Goal: Task Accomplishment & Management: Complete application form

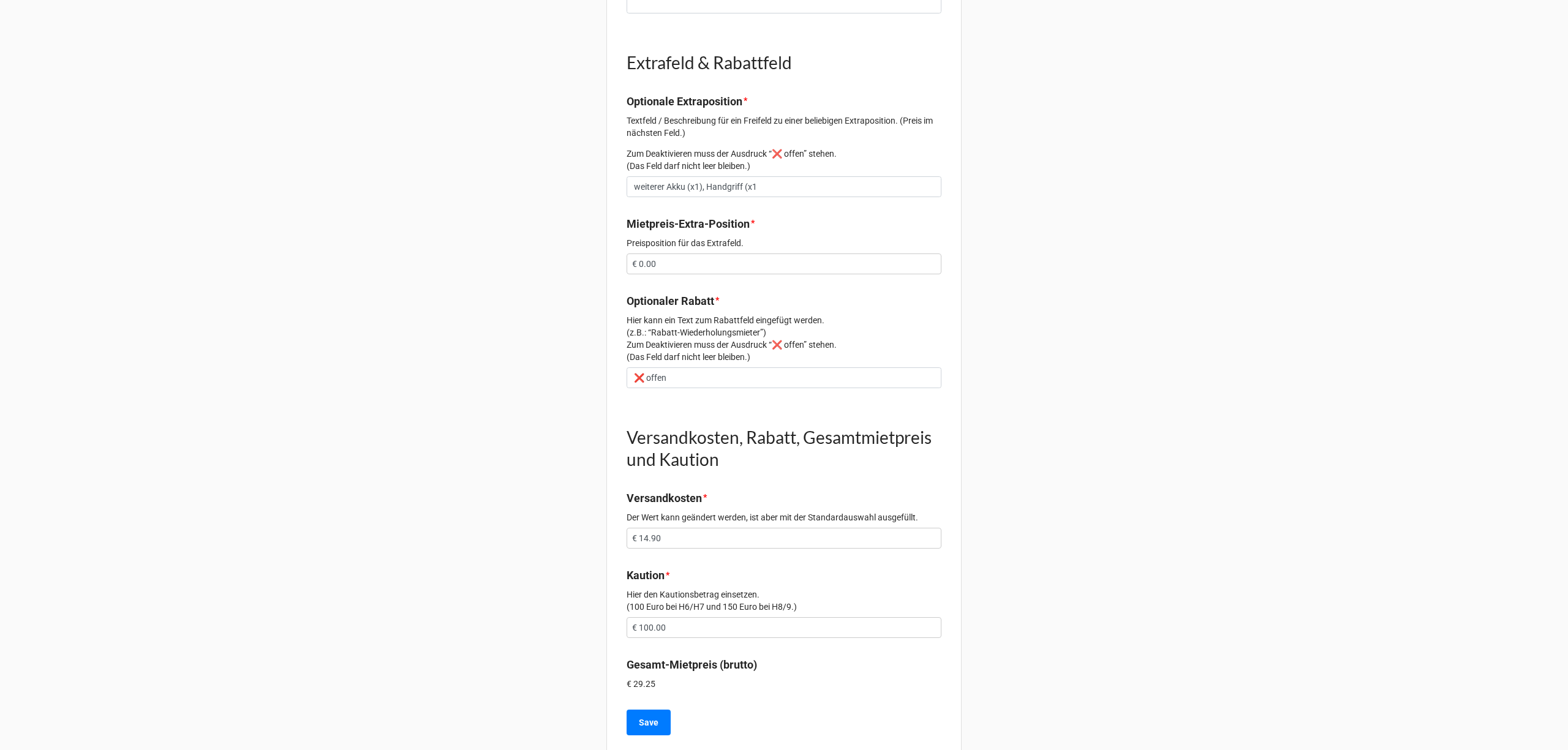
scroll to position [964, 0]
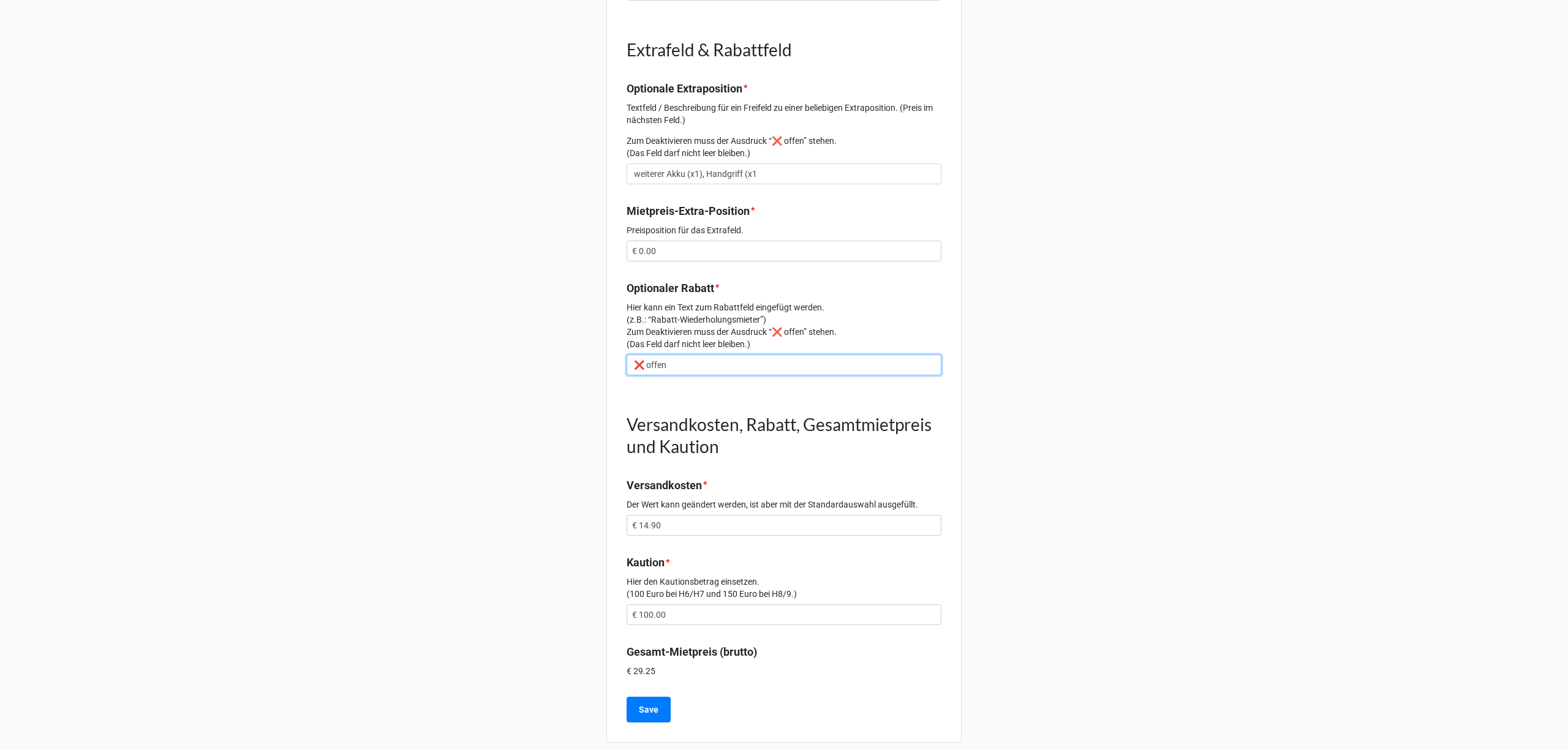
drag, startPoint x: 675, startPoint y: 350, endPoint x: 584, endPoint y: 348, distance: 91.0
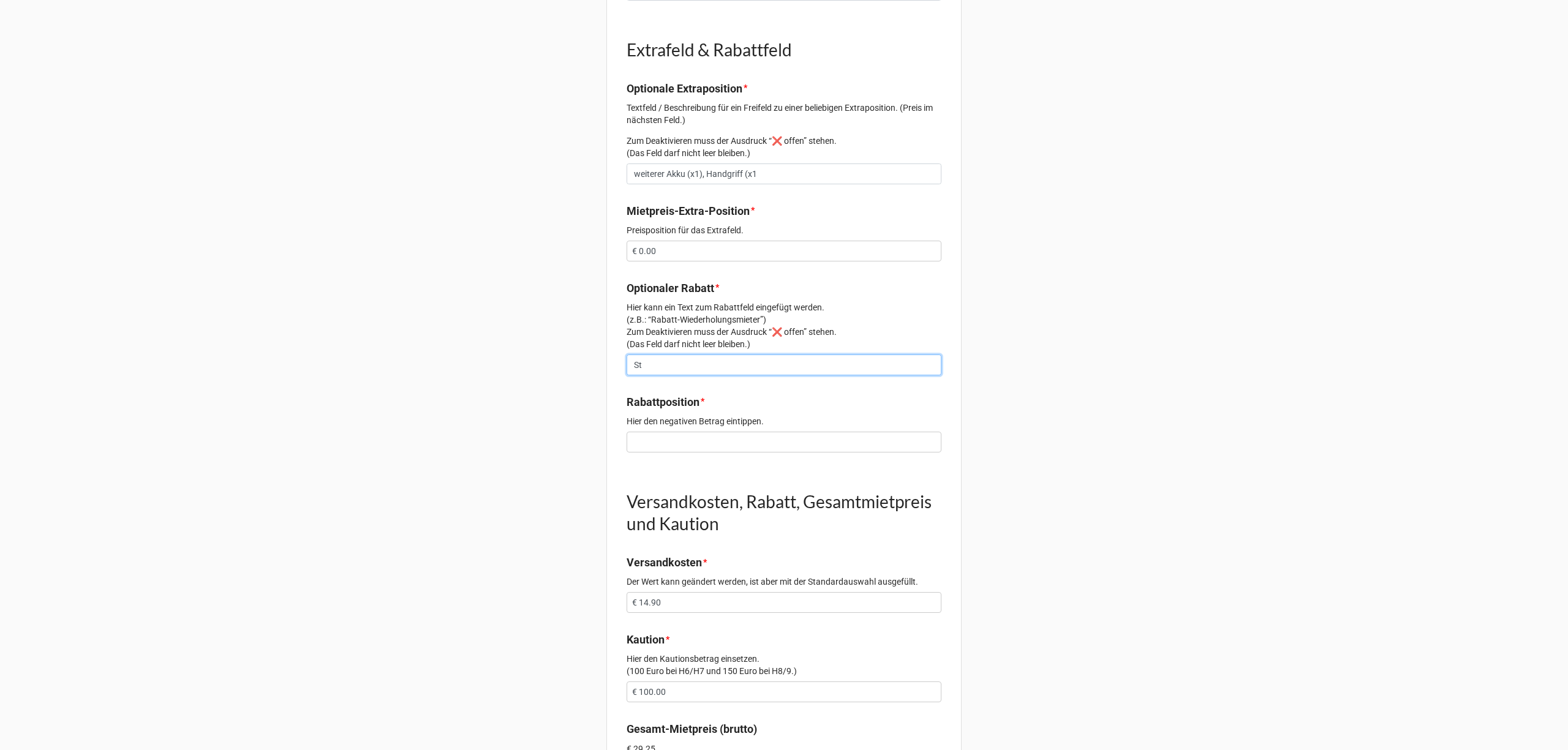
type input "S"
drag, startPoint x: 892, startPoint y: 352, endPoint x: 929, endPoint y: 350, distance: 37.1
click at [914, 355] on input "Buchung abgebrochen, da Kunde falsche Angaben zum Mietzeitraum ausgweählt hat." at bounding box center [784, 365] width 315 height 21
click at [922, 355] on input "Buchung abgebrochen, da Kunde falsche Angaben zum Mietzeitraum ausgweählt hat." at bounding box center [784, 365] width 315 height 21
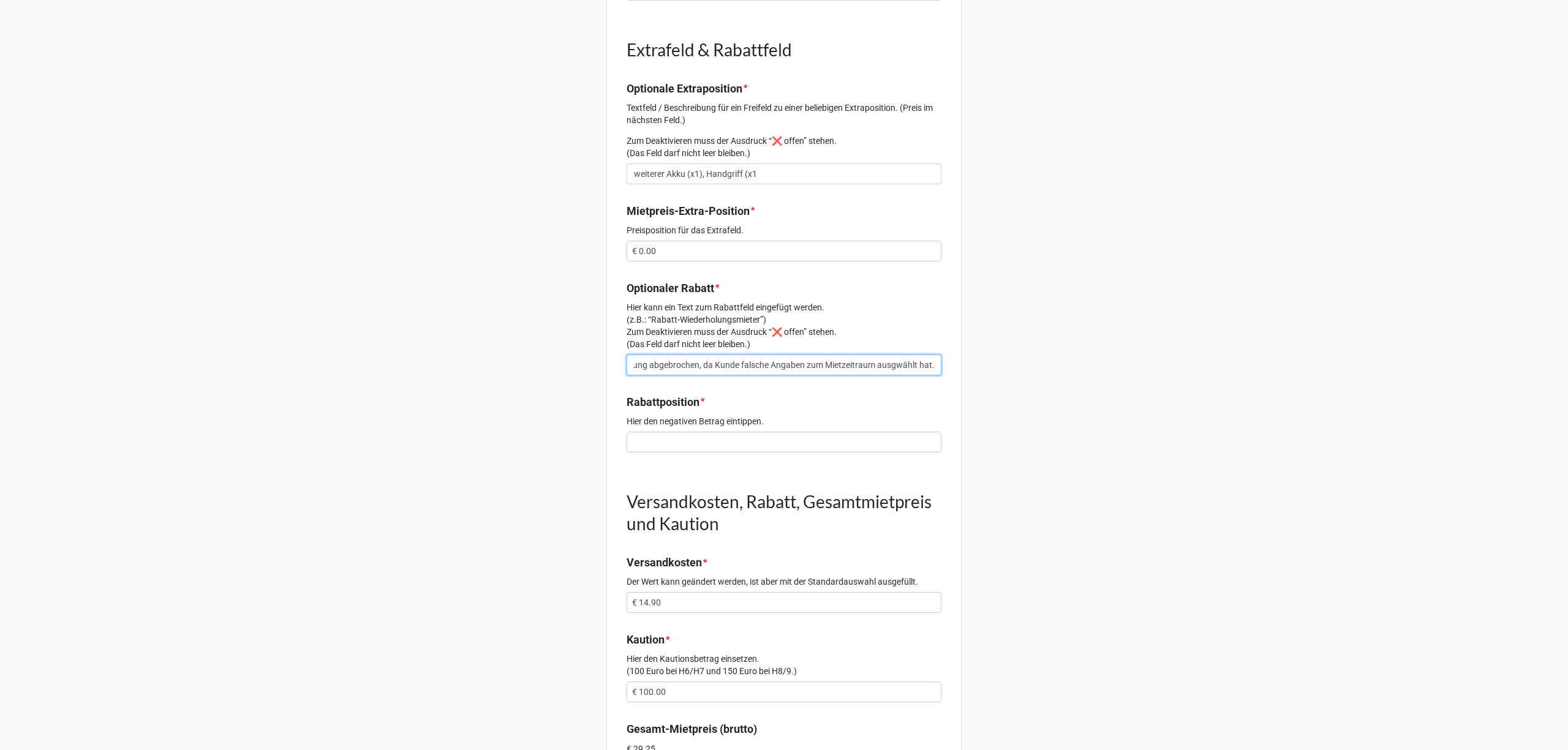
scroll to position [0, 18]
type input "Buchung abgebrochen, da Kunde falsche Angaben zum Mietzeitraum ausgwählt hat."
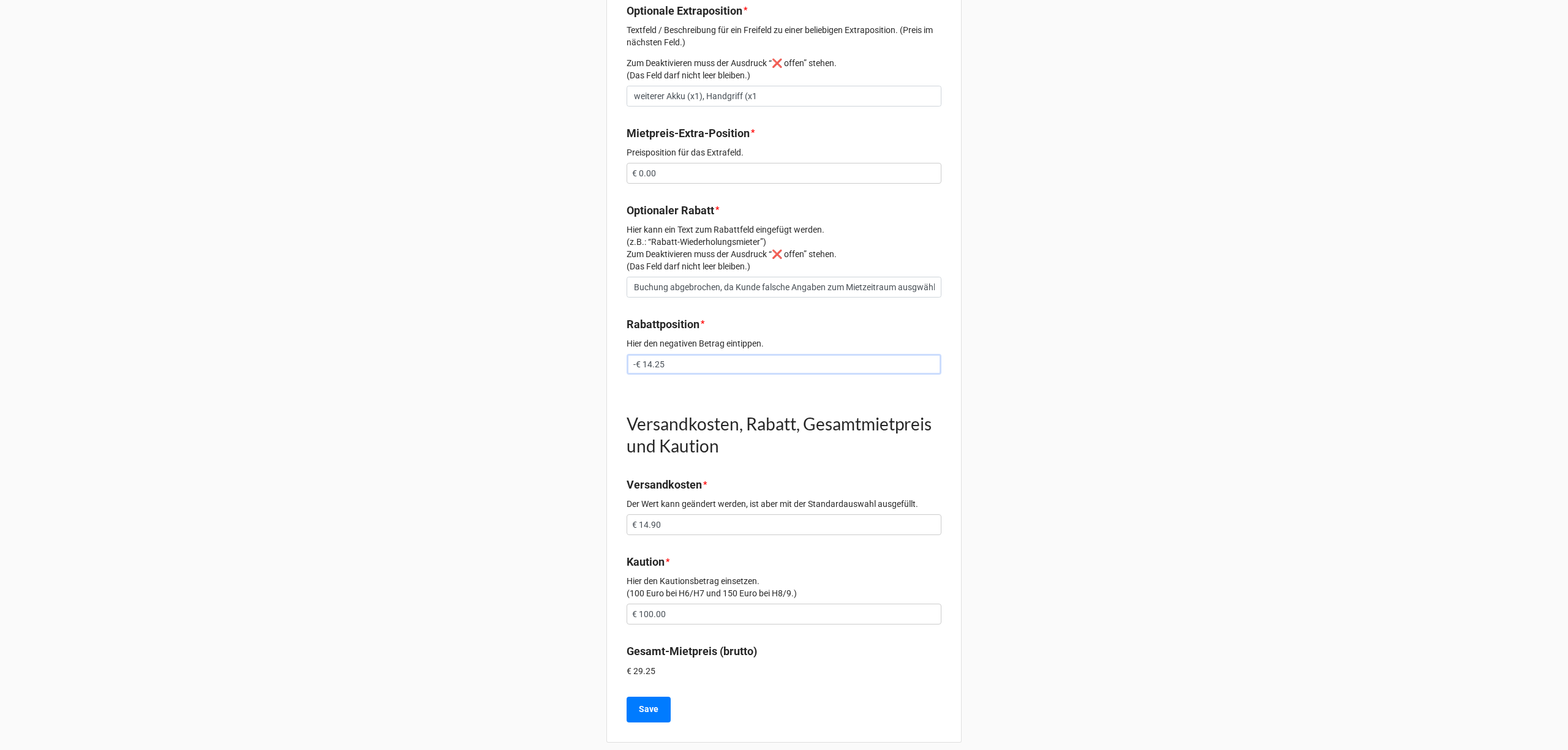
type input "-€ 14.25"
click at [648, 604] on input "€ 100.00" at bounding box center [784, 614] width 315 height 21
type input "€ 115.00"
drag, startPoint x: 674, startPoint y: 358, endPoint x: 645, endPoint y: 350, distance: 30.1
click at [645, 354] on input "-€ 14.25" at bounding box center [784, 364] width 315 height 21
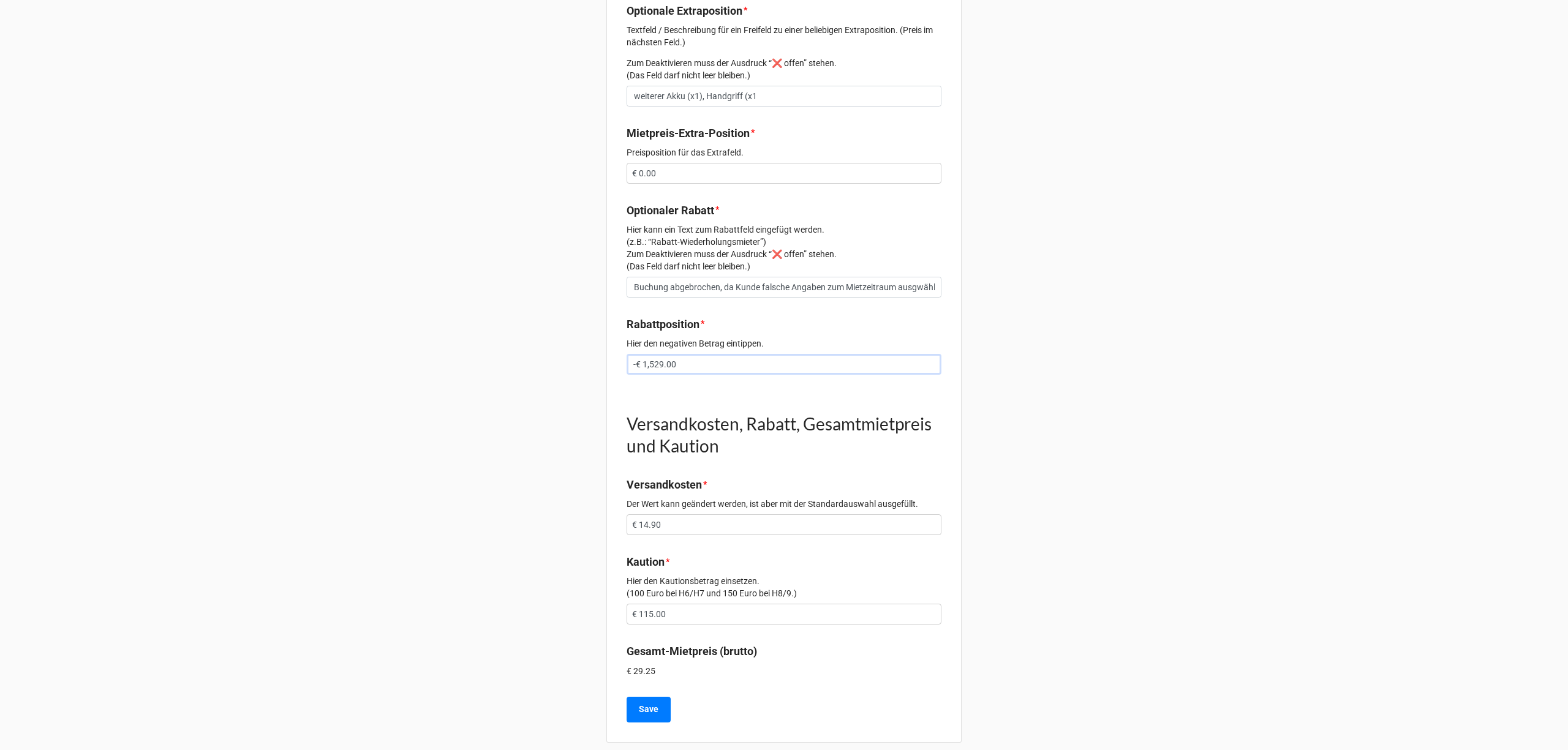
click at [669, 354] on input "-€ 1,529.00" at bounding box center [784, 364] width 315 height 21
type input "-€ 15.00"
click at [650, 703] on b "Save" at bounding box center [648, 709] width 20 height 13
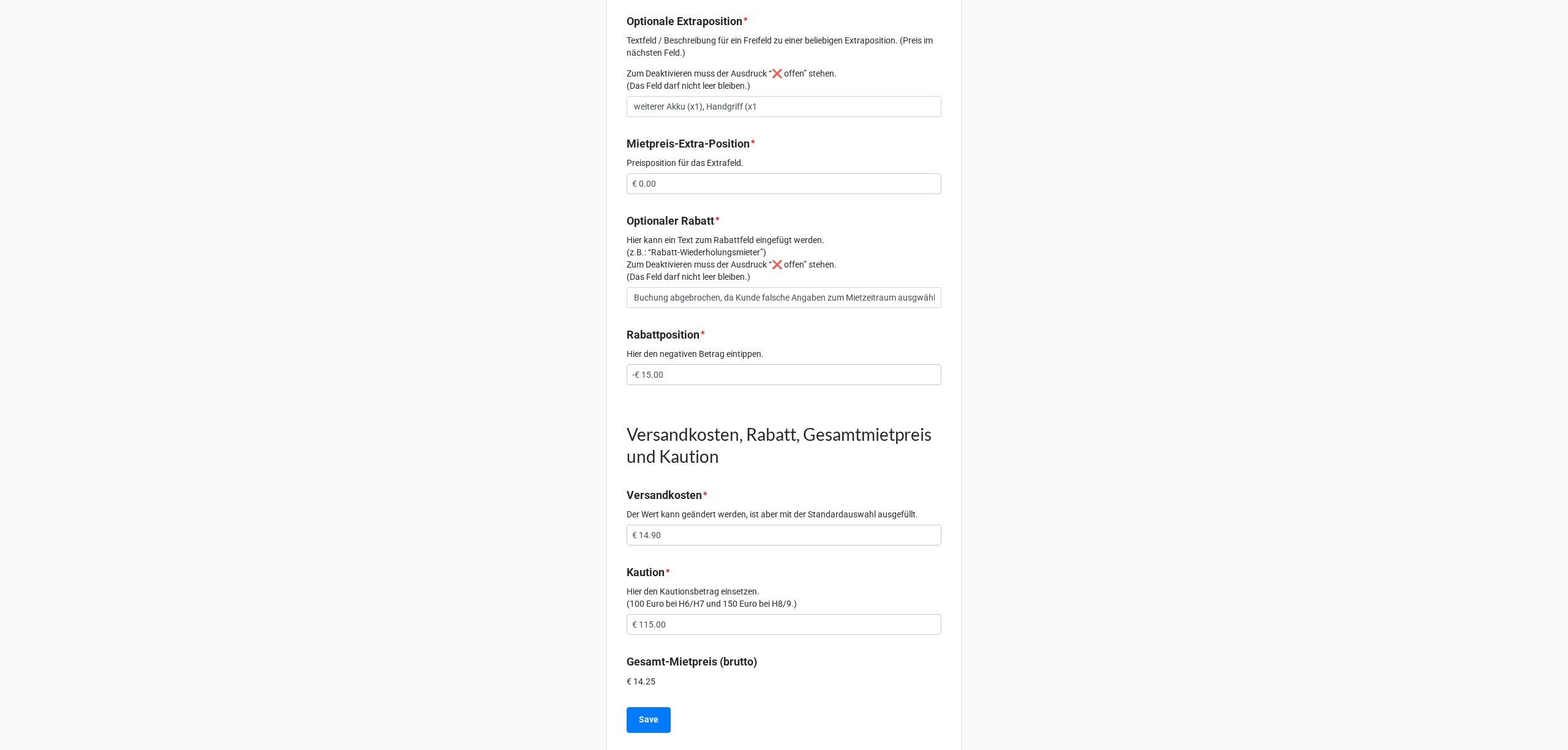
scroll to position [1041, 0]
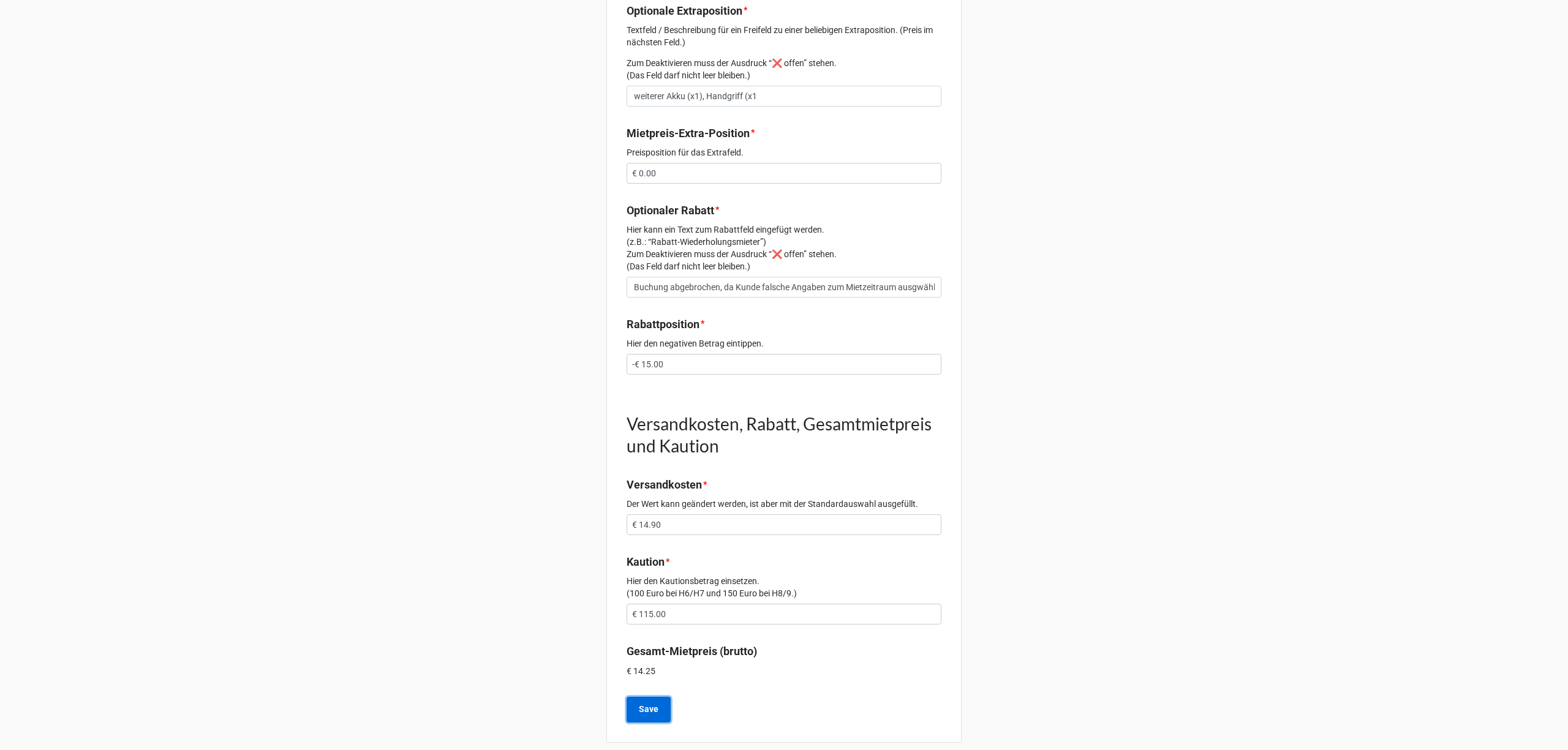
click at [663, 697] on button "Save" at bounding box center [648, 709] width 44 height 25
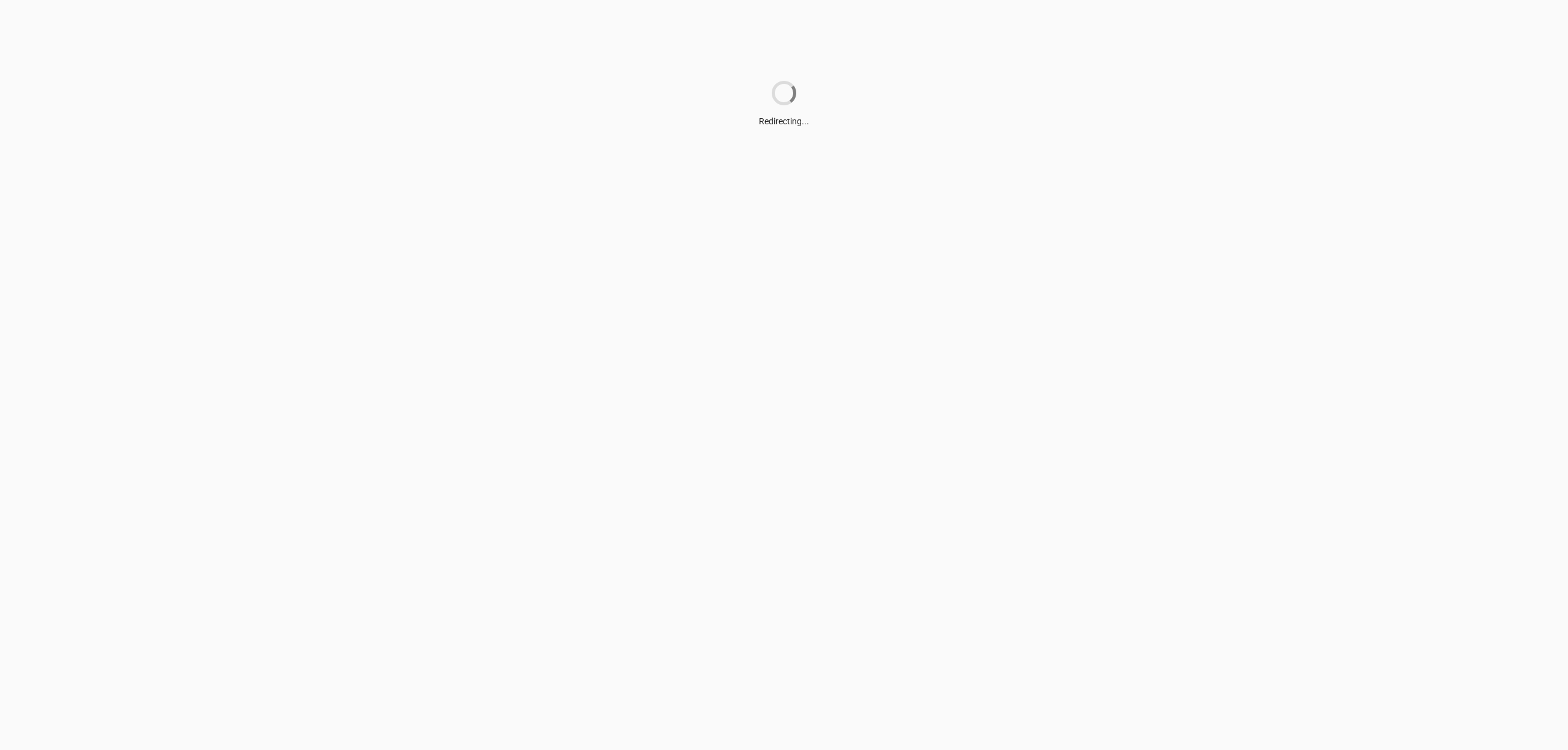
scroll to position [0, 0]
